Goal: Find contact information: Find contact information

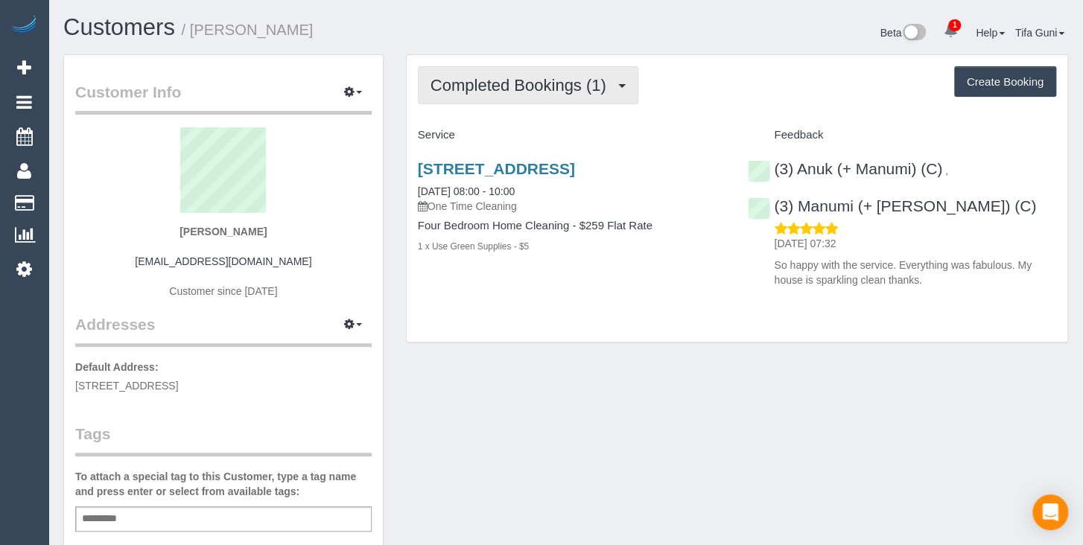
click at [597, 80] on span "Completed Bookings (1)" at bounding box center [522, 85] width 183 height 19
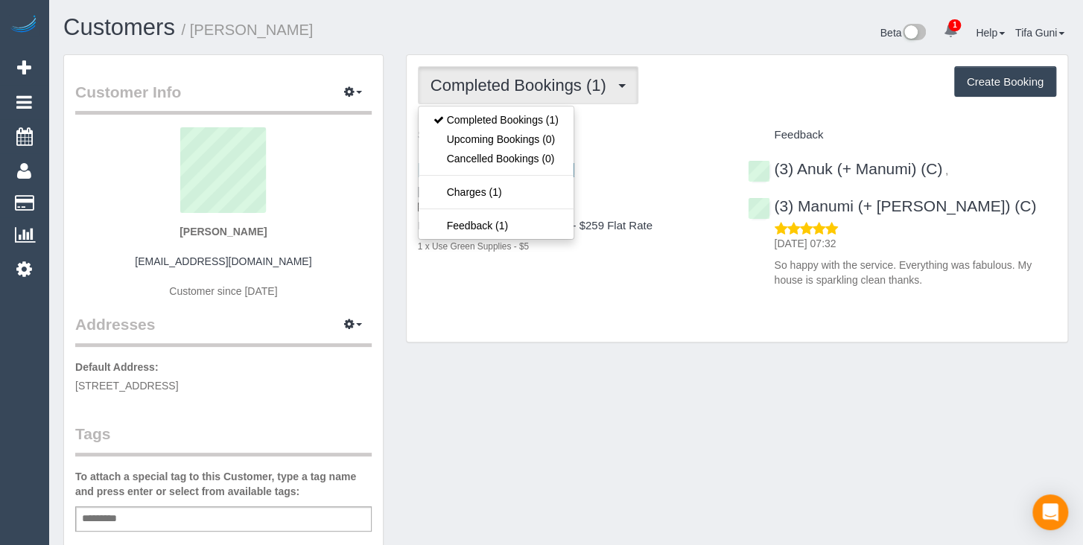
click at [669, 124] on div "Service" at bounding box center [572, 135] width 331 height 25
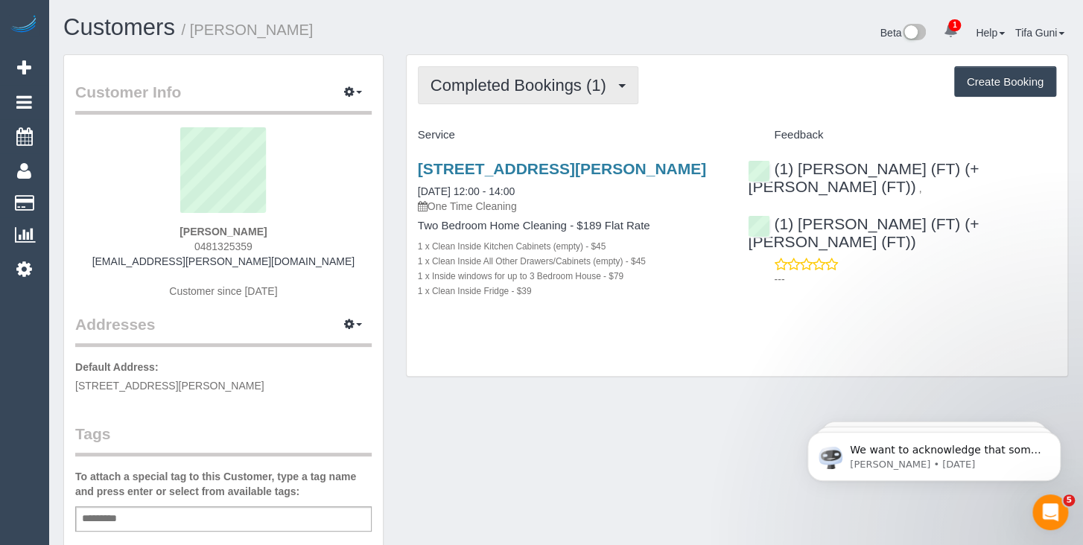
click at [609, 83] on span "Completed Bookings (1)" at bounding box center [522, 85] width 183 height 19
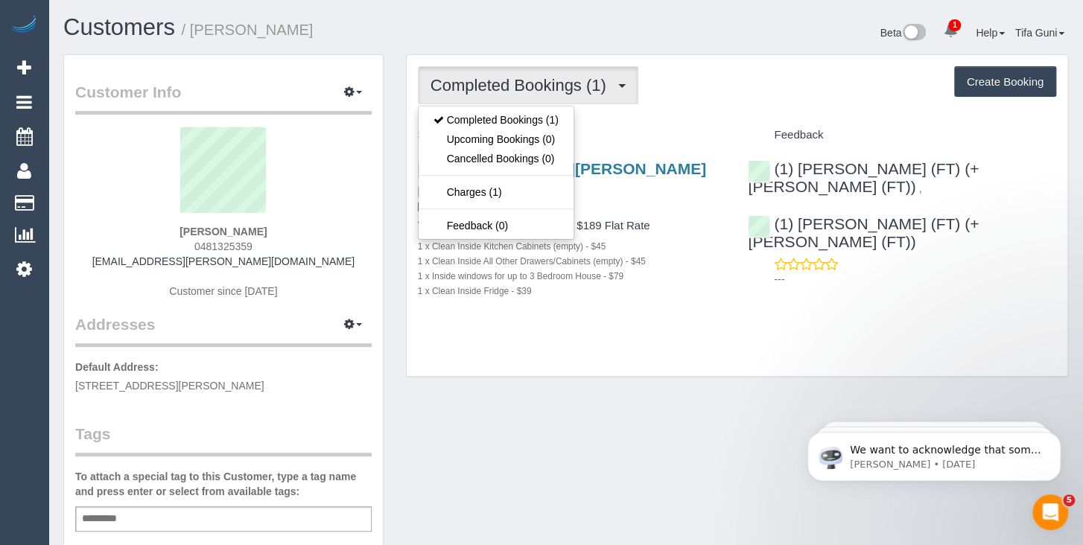
drag, startPoint x: 258, startPoint y: 238, endPoint x: 264, endPoint y: 247, distance: 10.7
click at [264, 247] on div "Holly Gillan 0481325359 gillan.holl@gmail.com Customer since 2025" at bounding box center [223, 220] width 296 height 186
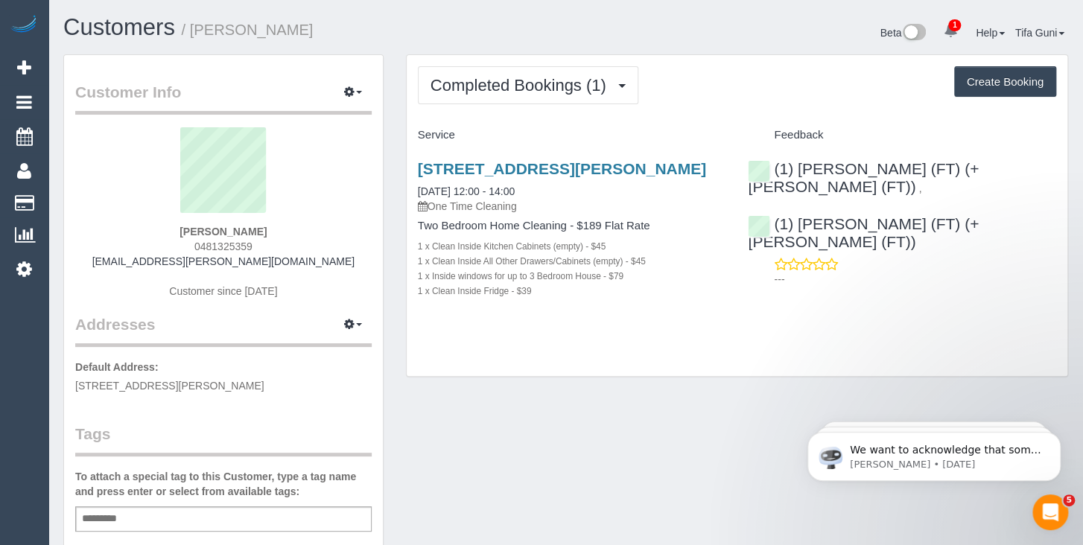
copy div "0481325359"
